Goal: Navigation & Orientation: Find specific page/section

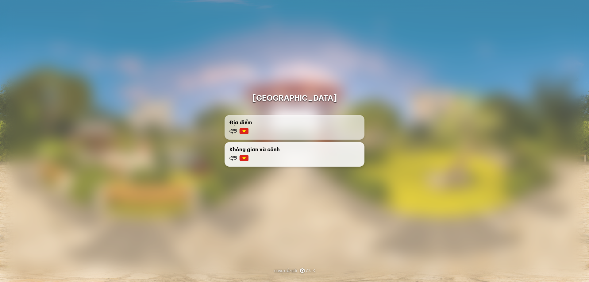
click at [262, 155] on div "Không gian và cảnh" at bounding box center [294, 154] width 130 height 16
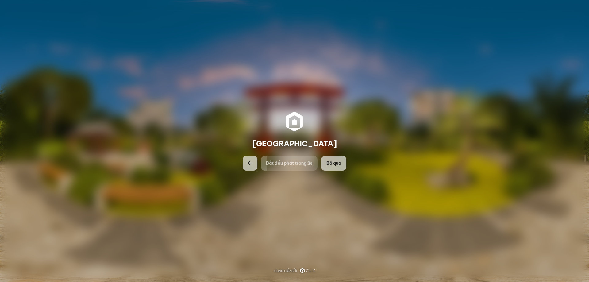
click at [336, 166] on span "Bỏ qua" at bounding box center [333, 163] width 15 height 6
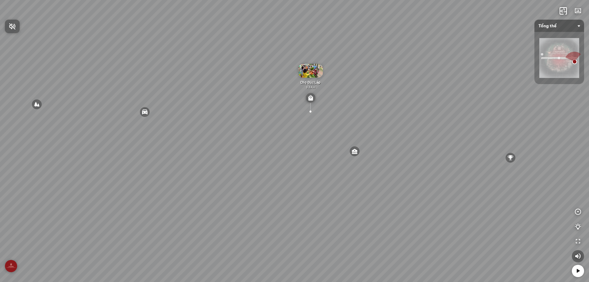
click at [561, 52] on div at bounding box center [294, 141] width 589 height 282
click at [302, 194] on div "[GEOGRAPHIC_DATA] Phố Trung tâm [GEOGRAPHIC_DATA] Tổng thể [GEOGRAPHIC_DATA] tâ…" at bounding box center [294, 141] width 589 height 282
click at [570, 27] on span "Tuyến Phố" at bounding box center [559, 26] width 42 height 12
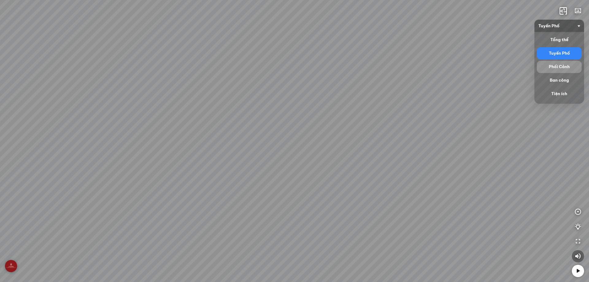
click at [563, 66] on div "Phối Cảnh" at bounding box center [559, 66] width 40 height 7
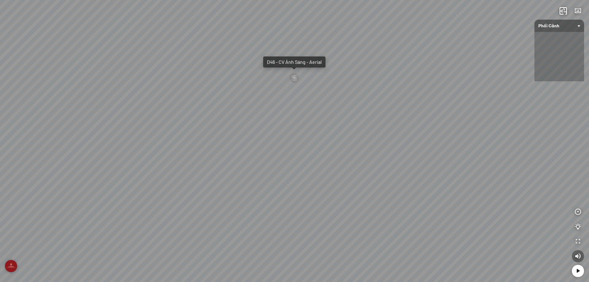
click at [568, 29] on span "Phối Cảnh" at bounding box center [559, 26] width 42 height 12
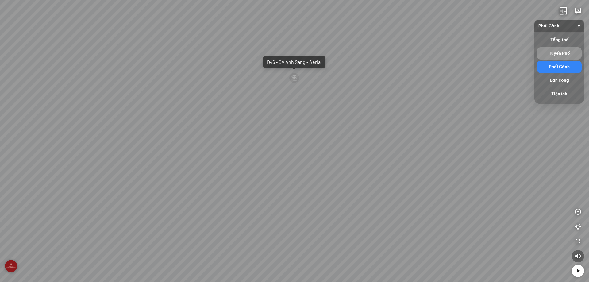
click at [554, 50] on div "Tuyến Phố" at bounding box center [559, 53] width 40 height 7
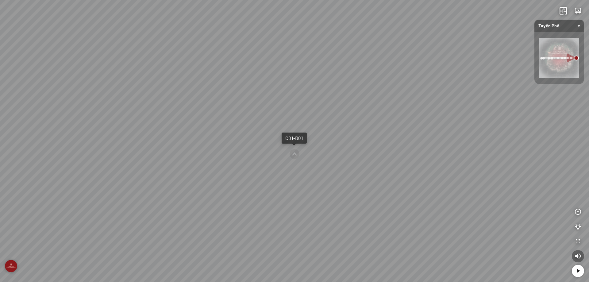
click at [404, 130] on div "C01-D01" at bounding box center [294, 141] width 589 height 282
click at [299, 142] on div "C01-D01" at bounding box center [294, 142] width 18 height 6
click at [305, 126] on div "C28-D28" at bounding box center [313, 128] width 18 height 6
click at [304, 131] on div "D46 - CV Ánh Sáng" at bounding box center [299, 129] width 39 height 6
click at [304, 127] on div "D65 - CV [PERSON_NAME]" at bounding box center [305, 126] width 56 height 6
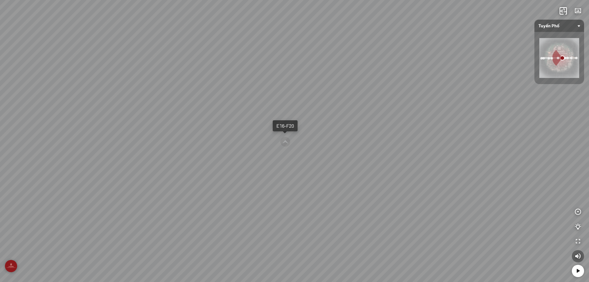
click at [291, 127] on div "E16-F20" at bounding box center [284, 126] width 17 height 6
click at [303, 123] on div "F78 - CV Mặt Trời" at bounding box center [296, 125] width 35 height 6
click at [309, 125] on div "G01-H01 - Vườn Nhật" at bounding box center [310, 124] width 44 height 6
click at [302, 126] on div "G36-H36" at bounding box center [297, 126] width 18 height 6
click at [557, 58] on div at bounding box center [558, 58] width 2 height 2
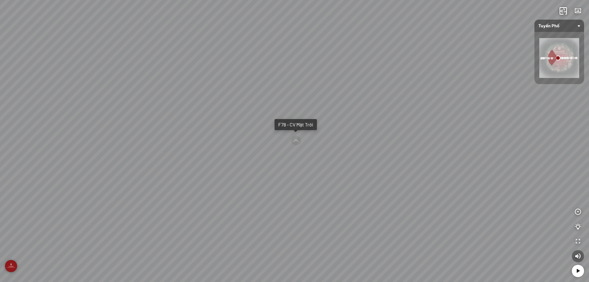
click at [562, 58] on div at bounding box center [562, 58] width 2 height 2
drag, startPoint x: 339, startPoint y: 132, endPoint x: 338, endPoint y: 194, distance: 62.6
click at [338, 194] on div "D46 - CV Ánh Sáng E16-F20" at bounding box center [294, 141] width 589 height 282
click at [296, 156] on div "E16-F20" at bounding box center [295, 156] width 17 height 6
drag, startPoint x: 393, startPoint y: 236, endPoint x: 255, endPoint y: 204, distance: 141.7
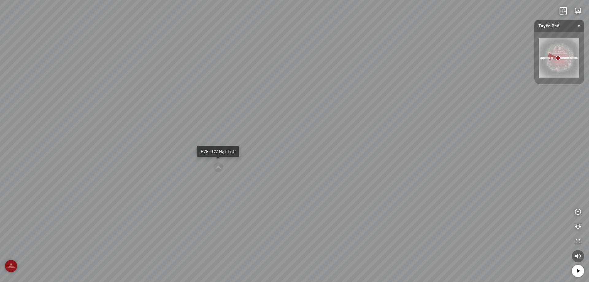
click at [255, 204] on div "F78 - CV Mặt Trời D65 - CV [PERSON_NAME] E16-F20 - Aerial" at bounding box center [294, 141] width 589 height 282
